Goal: Information Seeking & Learning: Learn about a topic

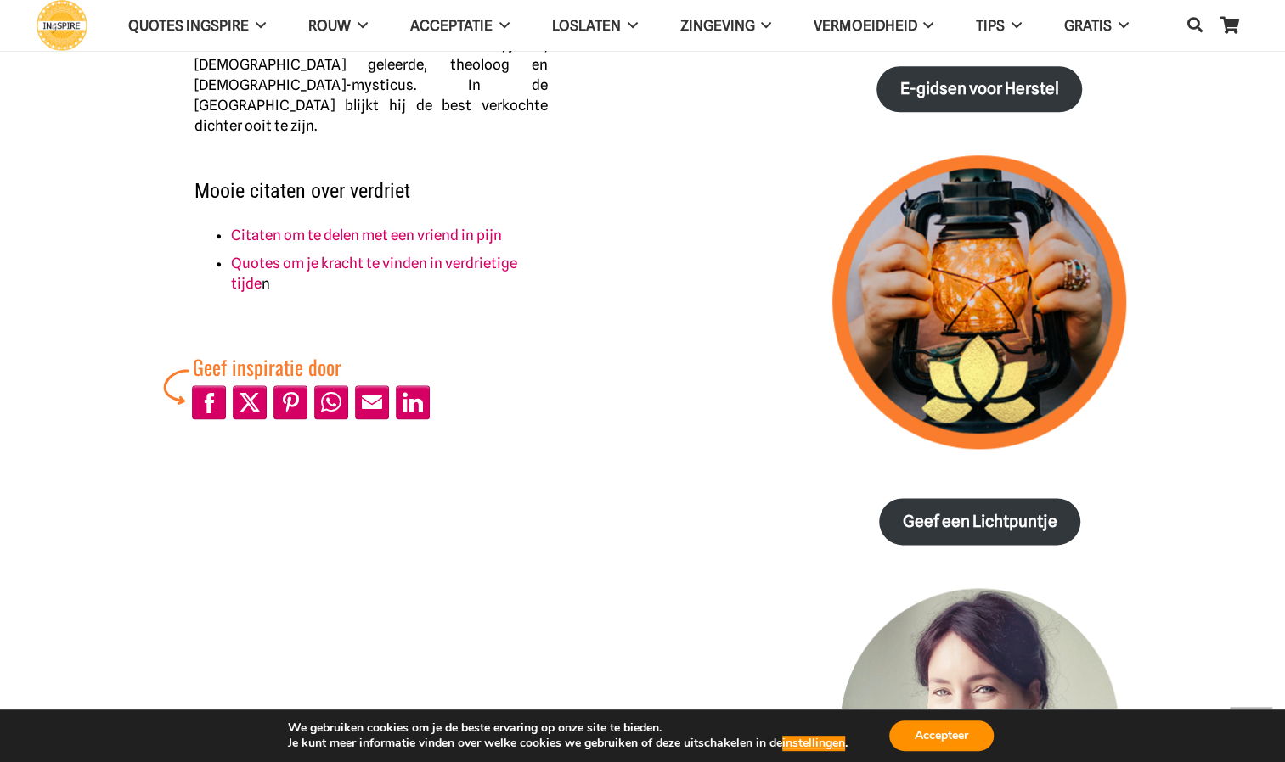
scroll to position [1036, 0]
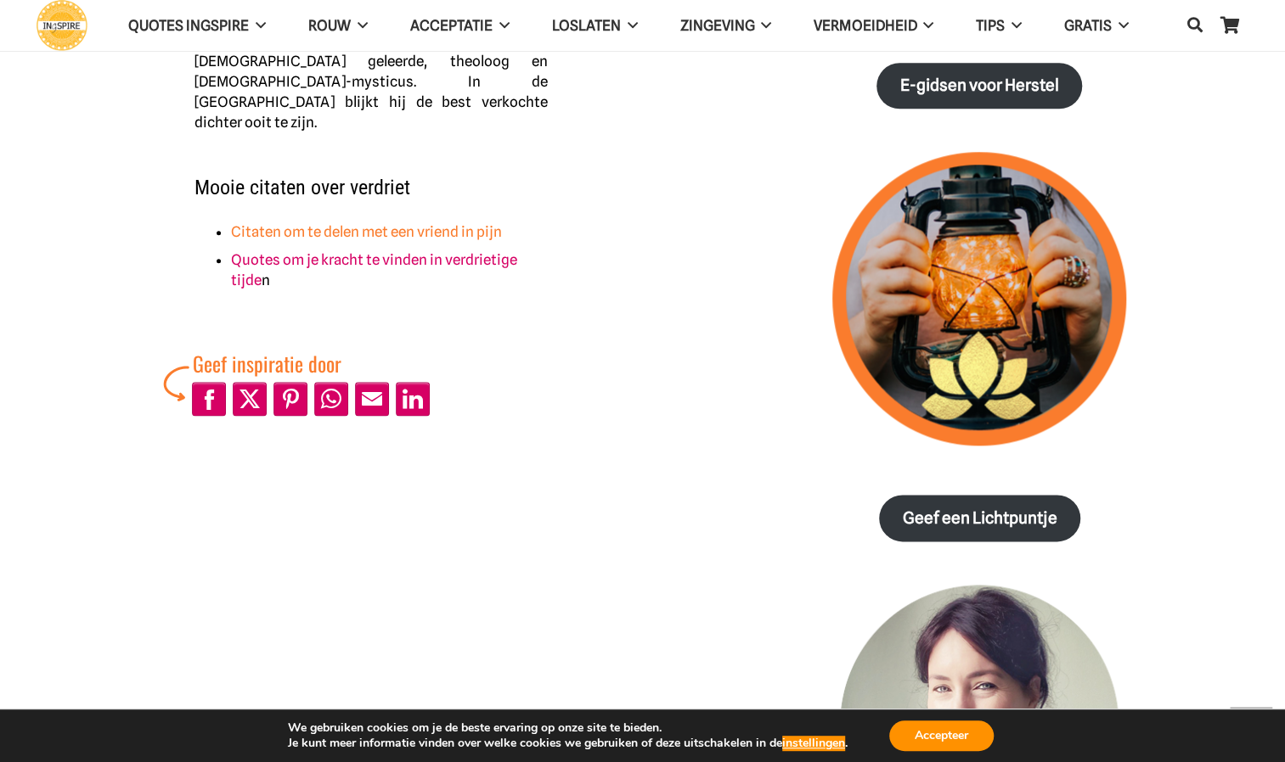
click at [472, 223] on link "Citaten om te delen met een vriend in pijn" at bounding box center [366, 231] width 271 height 17
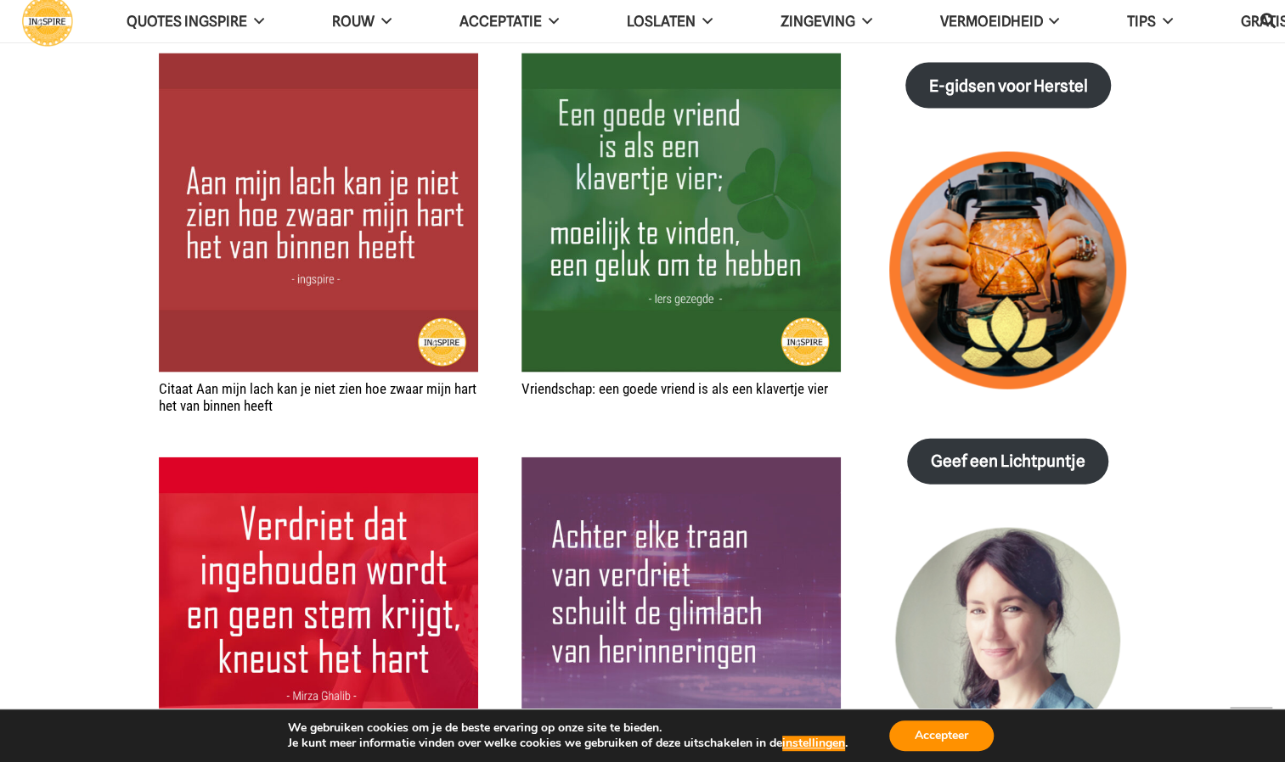
scroll to position [2001, 0]
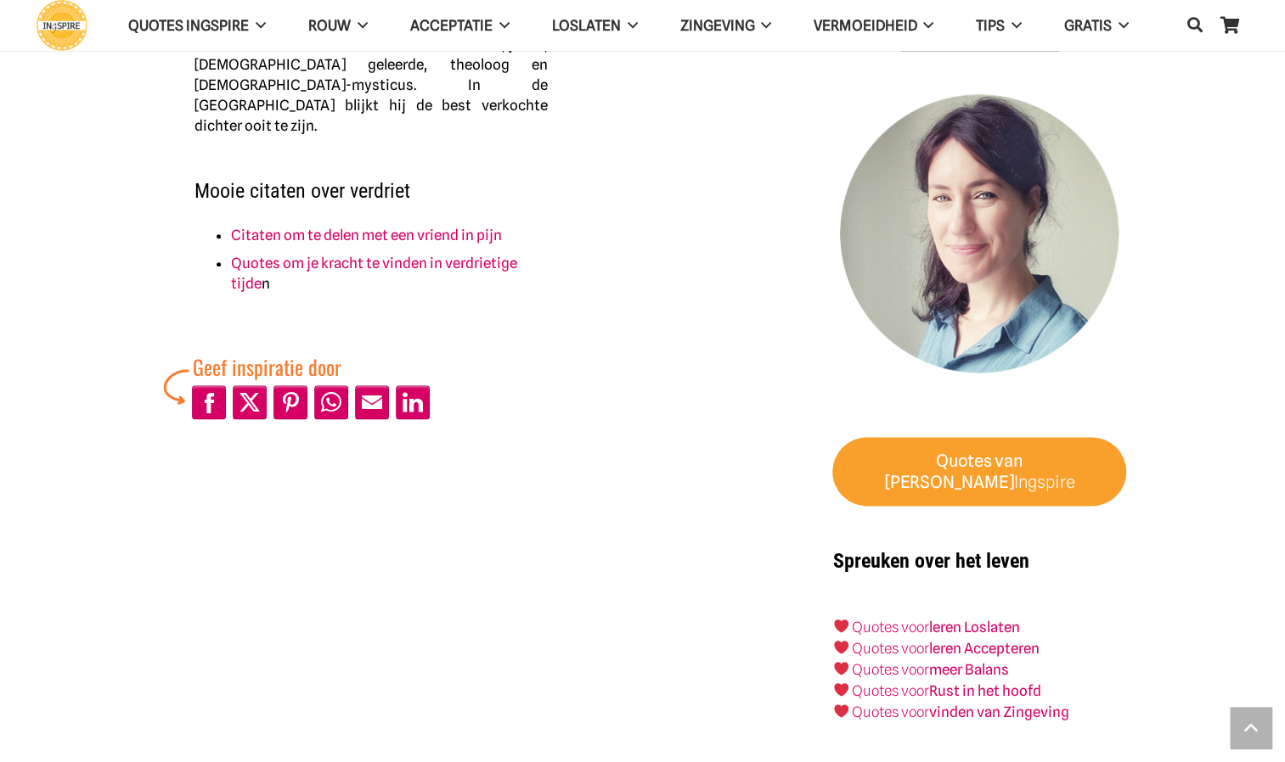
scroll to position [1036, 0]
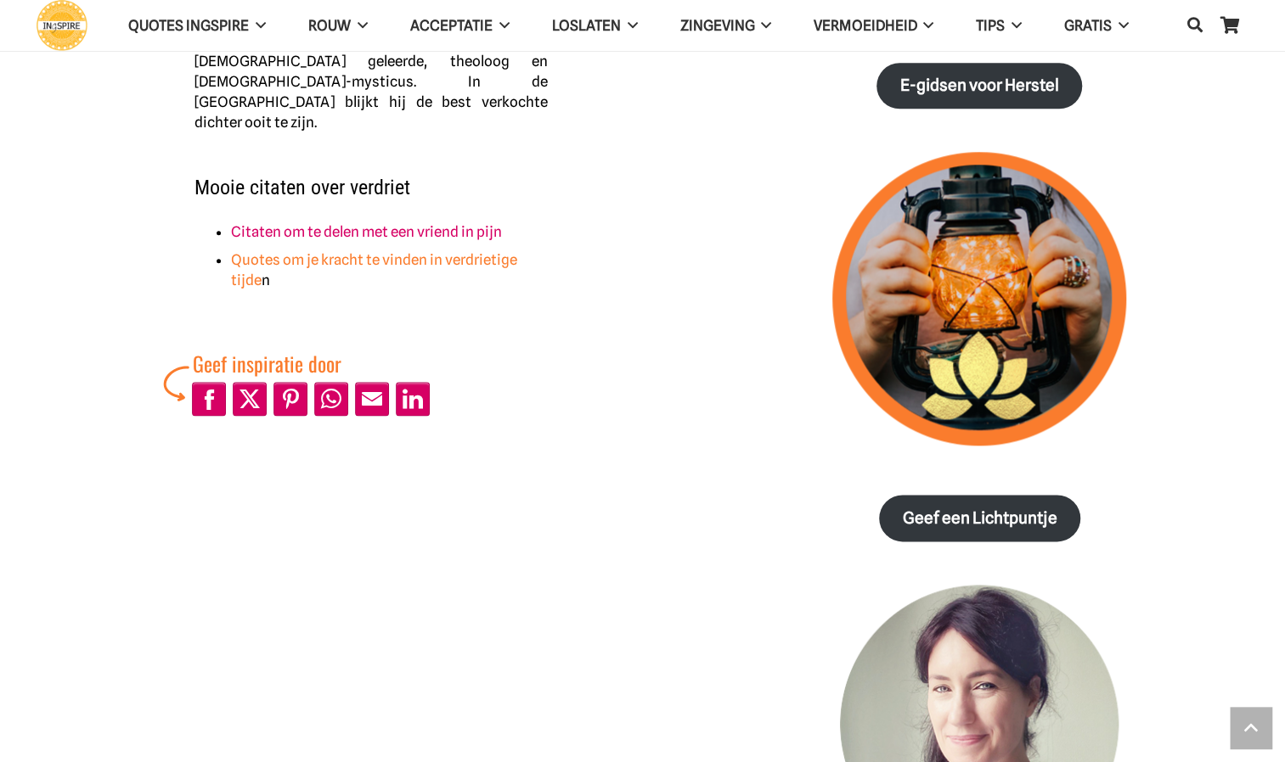
click at [441, 251] on link "Quotes om je kracht te vinden in verdrietige tijde" at bounding box center [374, 269] width 286 height 37
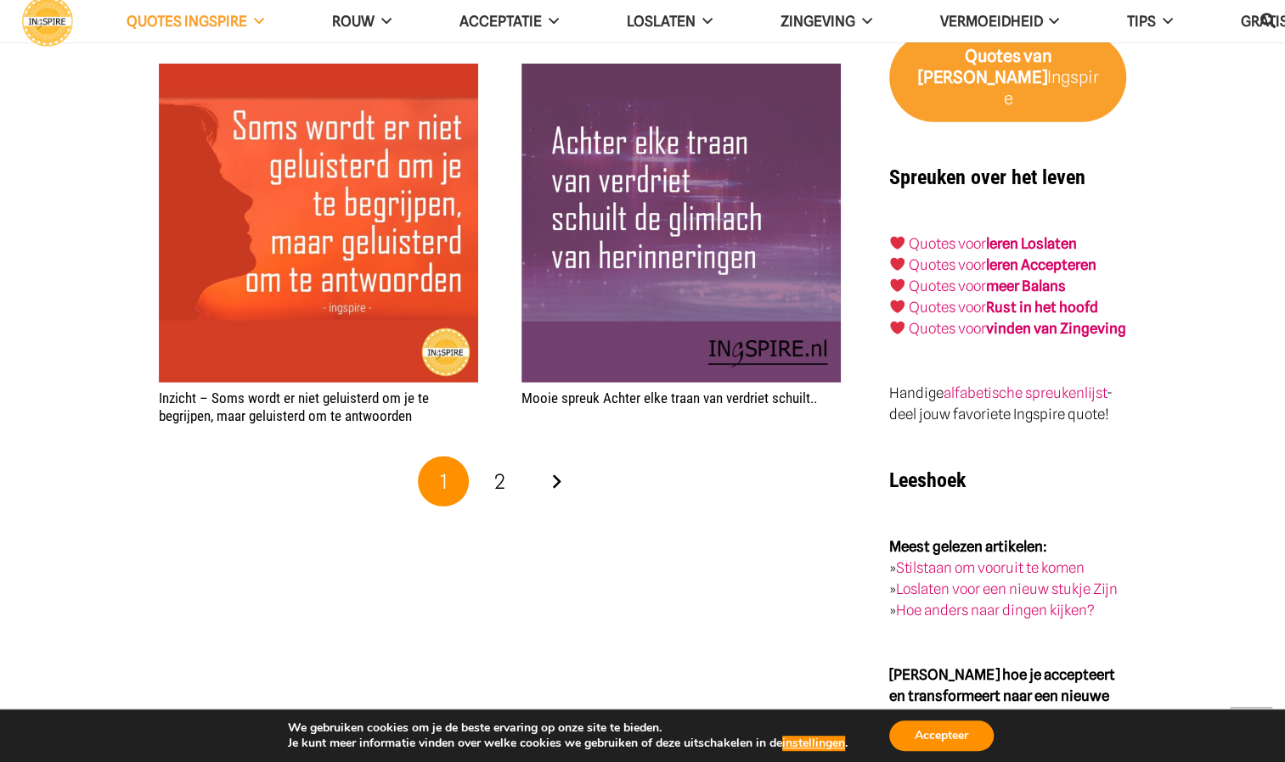
scroll to position [2812, 0]
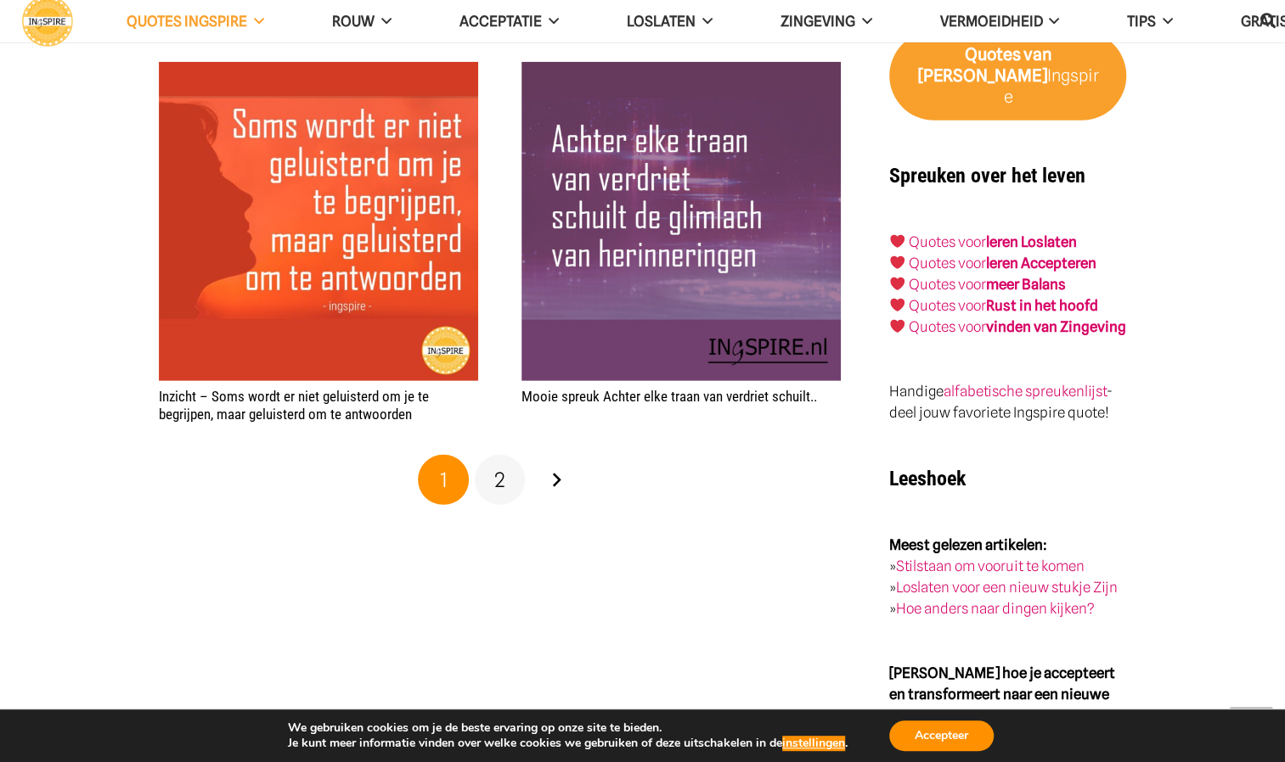
click at [505, 479] on link "2" at bounding box center [500, 480] width 51 height 51
